Goal: Task Accomplishment & Management: Use online tool/utility

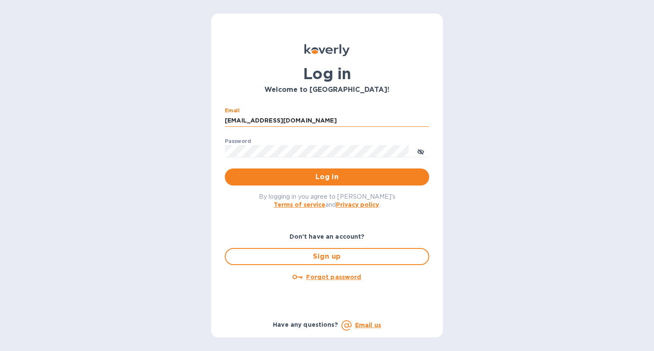
click at [309, 123] on input "[EMAIL_ADDRESS][DOMAIN_NAME]" at bounding box center [327, 121] width 204 height 13
click at [253, 119] on input "om" at bounding box center [327, 121] width 204 height 13
type input "o"
type input "chris@hsmarineprops.com"
click at [225, 169] on button "Log in" at bounding box center [327, 177] width 204 height 17
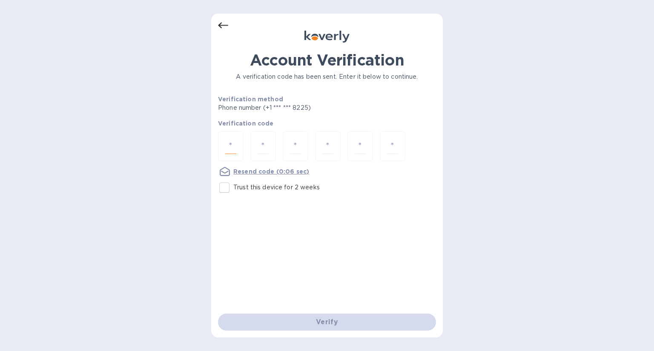
click at [233, 151] on input "number" at bounding box center [230, 146] width 11 height 16
type input "7"
type input "9"
type input "0"
type input "6"
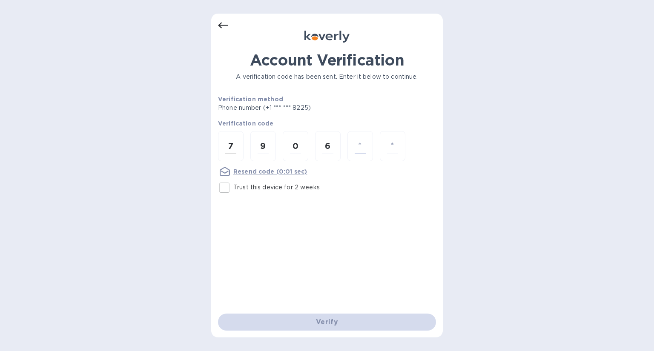
type input "2"
type input "0"
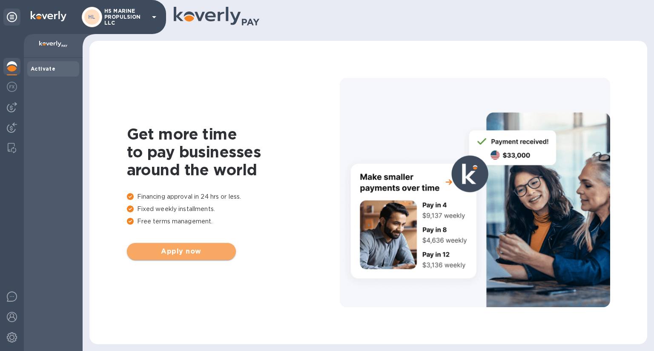
click at [224, 252] on span "Apply now" at bounding box center [181, 252] width 95 height 10
click at [14, 82] on img at bounding box center [12, 87] width 10 height 10
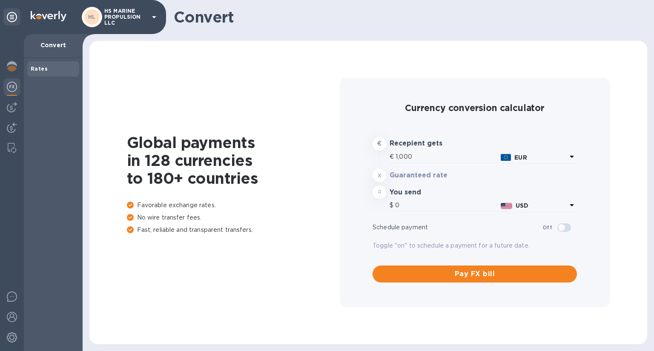
type input "1,185.82"
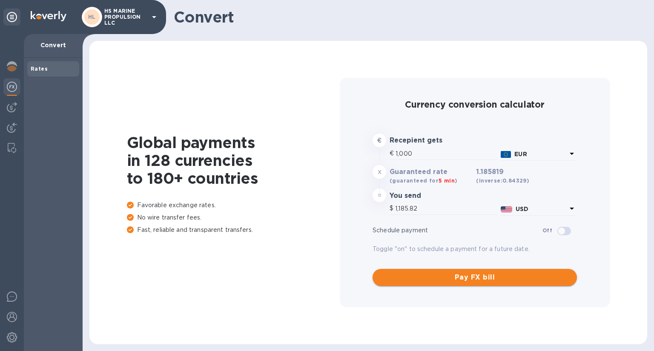
click at [474, 280] on span "Pay FX bill" at bounding box center [474, 278] width 191 height 10
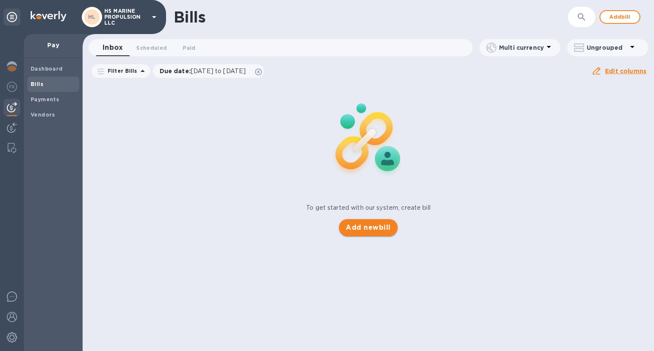
click at [370, 229] on span "Add new bill" at bounding box center [368, 228] width 45 height 10
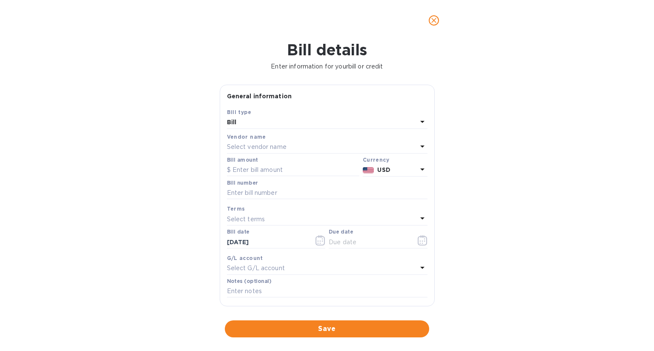
click at [296, 149] on div "Select vendor name" at bounding box center [322, 147] width 190 height 12
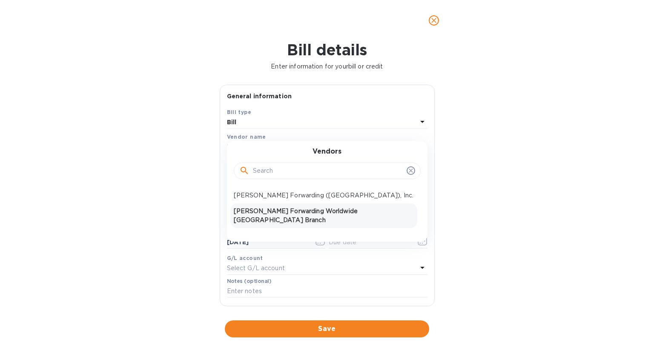
click at [304, 209] on p "[PERSON_NAME] Forwarding Worldwide [GEOGRAPHIC_DATA] Branch" at bounding box center [324, 216] width 180 height 18
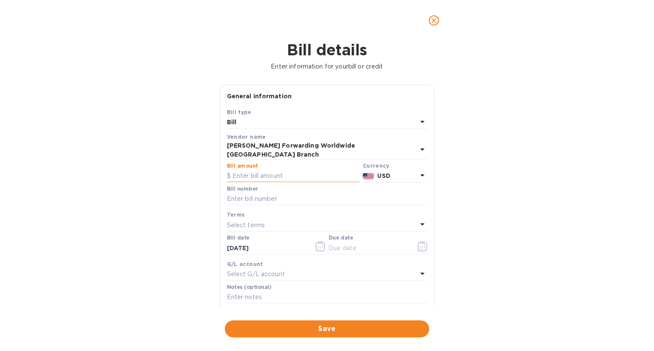
click at [254, 170] on input "text" at bounding box center [293, 176] width 132 height 13
type input "390.00"
click at [420, 170] on icon at bounding box center [422, 175] width 10 height 10
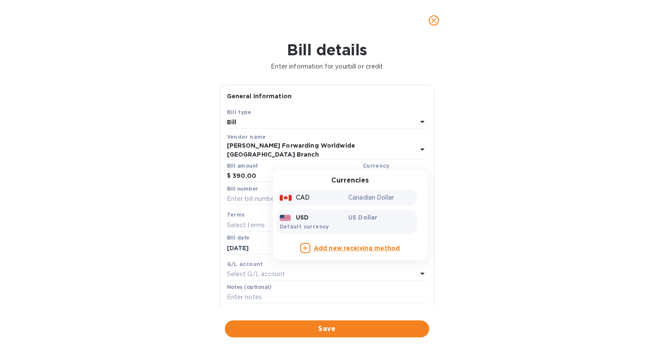
click at [373, 193] on p "Canadian Dollar" at bounding box center [381, 197] width 66 height 9
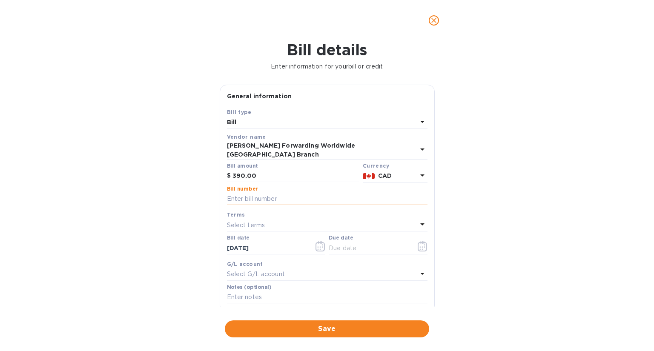
click at [280, 193] on input "text" at bounding box center [327, 199] width 201 height 13
type input "y"
type input "V"
type input "YVR500205913"
click at [267, 219] on div "Select terms" at bounding box center [322, 225] width 190 height 12
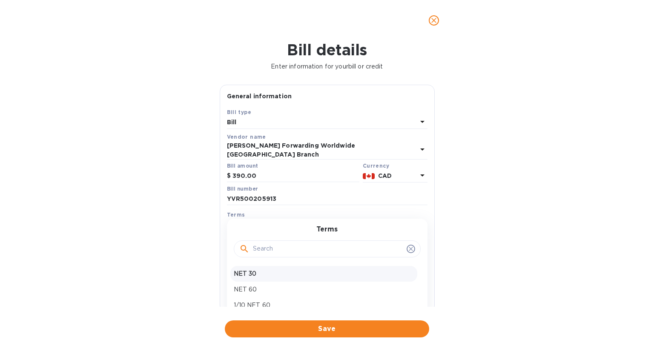
click at [247, 270] on p "NET 30" at bounding box center [324, 274] width 180 height 9
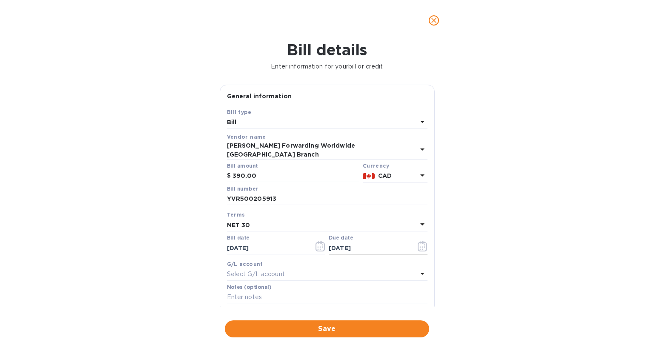
click at [367, 244] on input "[DATE]" at bounding box center [369, 248] width 80 height 13
click at [419, 241] on icon "button" at bounding box center [423, 246] width 10 height 10
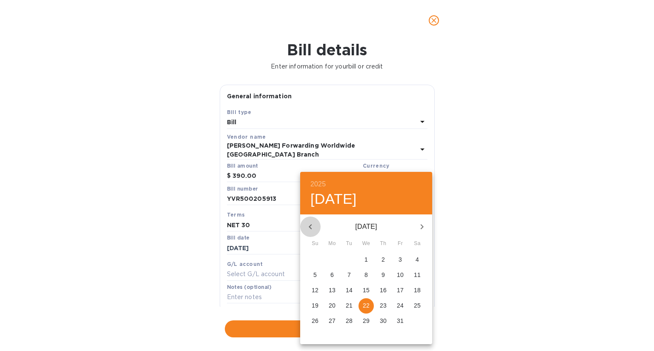
click at [307, 225] on icon "button" at bounding box center [310, 227] width 10 height 10
click at [399, 289] on div "19" at bounding box center [400, 290] width 17 height 15
click at [334, 304] on p "22" at bounding box center [332, 305] width 7 height 9
type input "[DATE]"
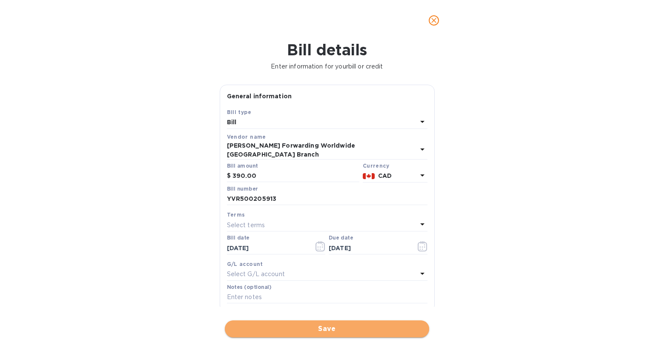
click at [344, 329] on span "Save" at bounding box center [327, 329] width 191 height 10
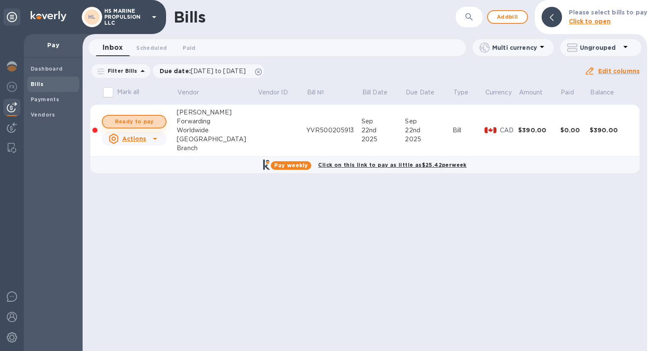
click at [136, 122] on span "Ready to pay" at bounding box center [133, 122] width 49 height 10
checkbox input "true"
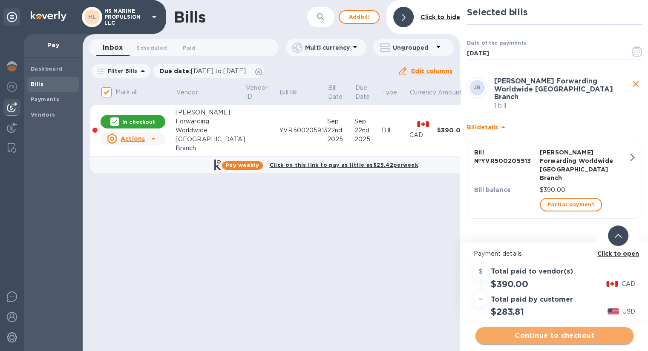
click at [554, 334] on span "Continue to checkout" at bounding box center [554, 336] width 144 height 10
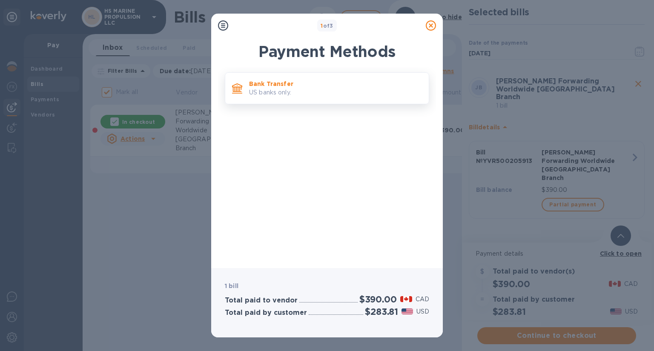
click at [270, 90] on p "US banks only." at bounding box center [335, 92] width 173 height 9
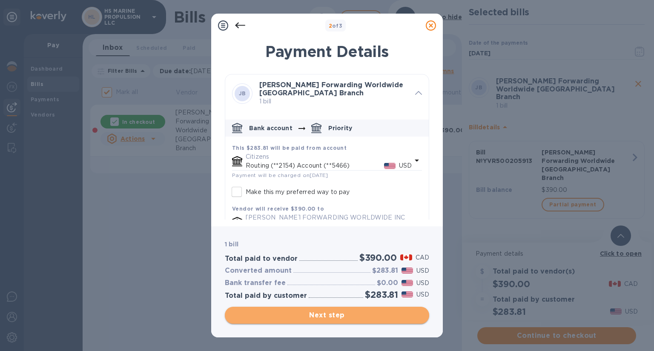
click at [313, 315] on span "Next step" at bounding box center [327, 315] width 191 height 10
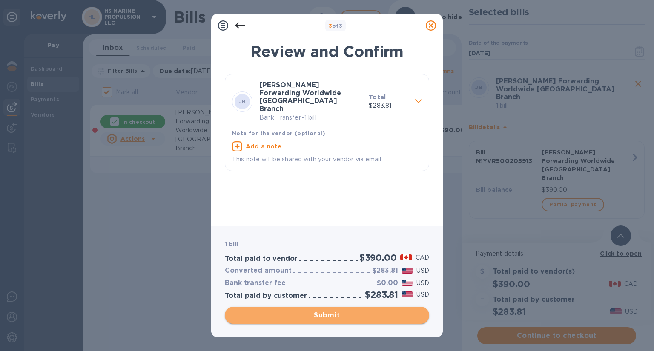
click at [313, 315] on span "Submit" at bounding box center [327, 315] width 191 height 10
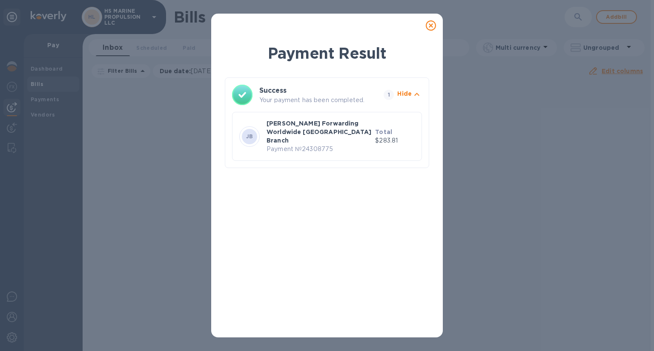
click at [287, 145] on p "Payment № 24308775" at bounding box center [319, 149] width 105 height 9
click at [296, 130] on p "[PERSON_NAME] Forwarding Worldwide [GEOGRAPHIC_DATA] Branch" at bounding box center [319, 132] width 105 height 26
drag, startPoint x: 296, startPoint y: 130, endPoint x: 430, endPoint y: 24, distance: 170.6
click at [430, 24] on icon at bounding box center [431, 25] width 10 height 10
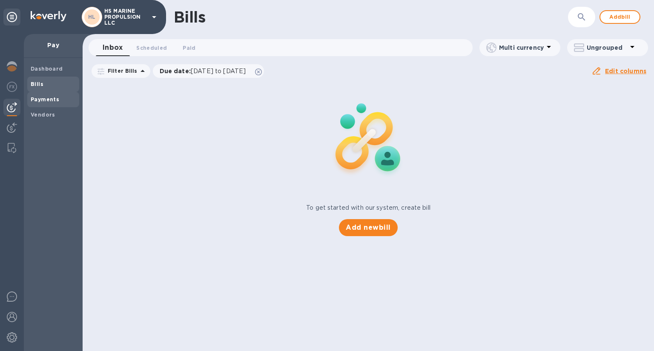
click at [56, 96] on span "Payments" at bounding box center [45, 99] width 29 height 9
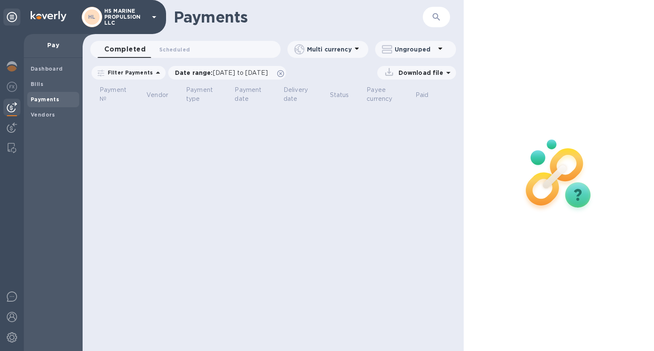
click at [449, 74] on icon at bounding box center [448, 73] width 10 height 10
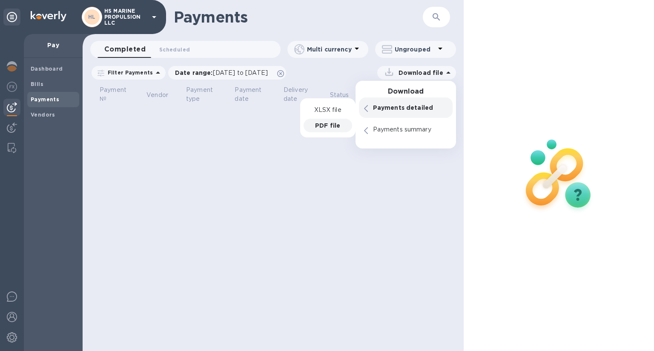
click at [327, 127] on p "PDF file" at bounding box center [327, 125] width 25 height 9
click at [325, 126] on p "PDF file" at bounding box center [327, 125] width 25 height 9
